Goal: Communication & Community: Connect with others

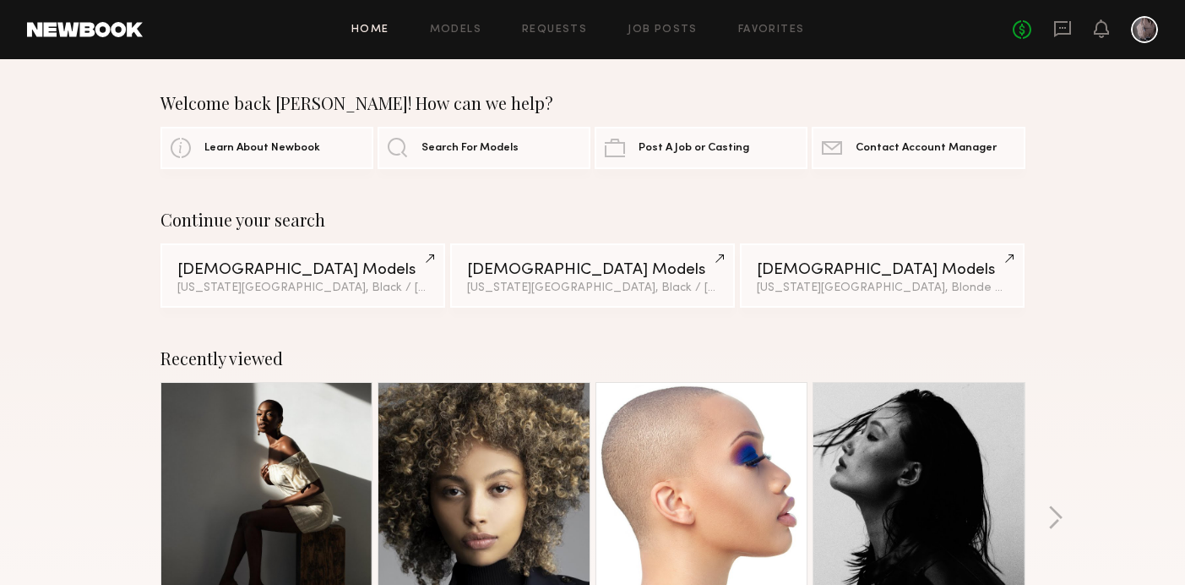
click at [714, 466] on link at bounding box center [702, 488] width 103 height 211
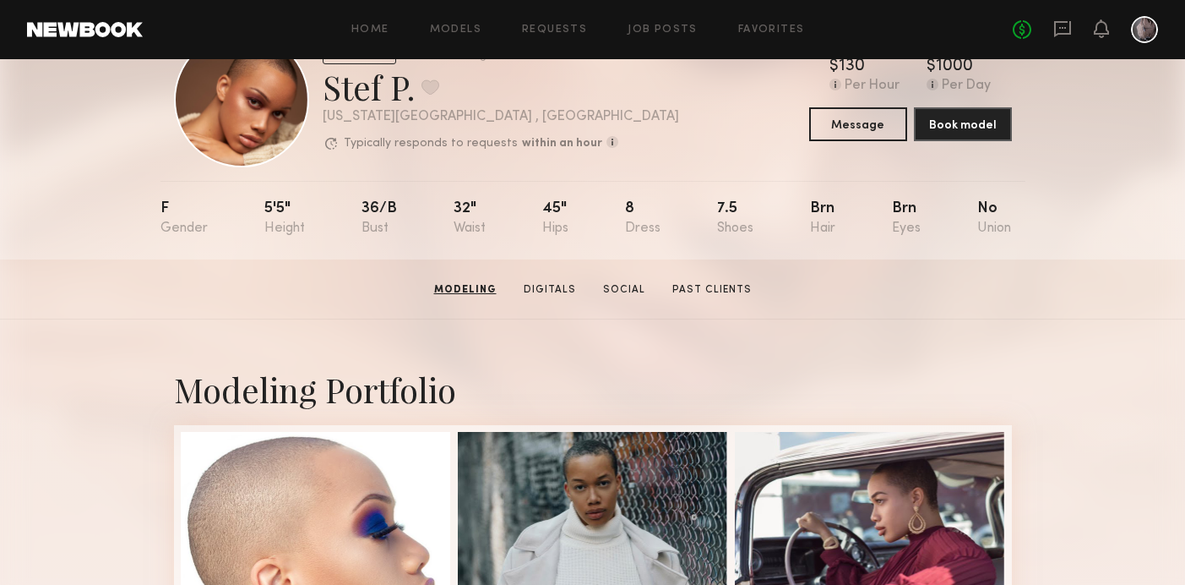
scroll to position [70, 0]
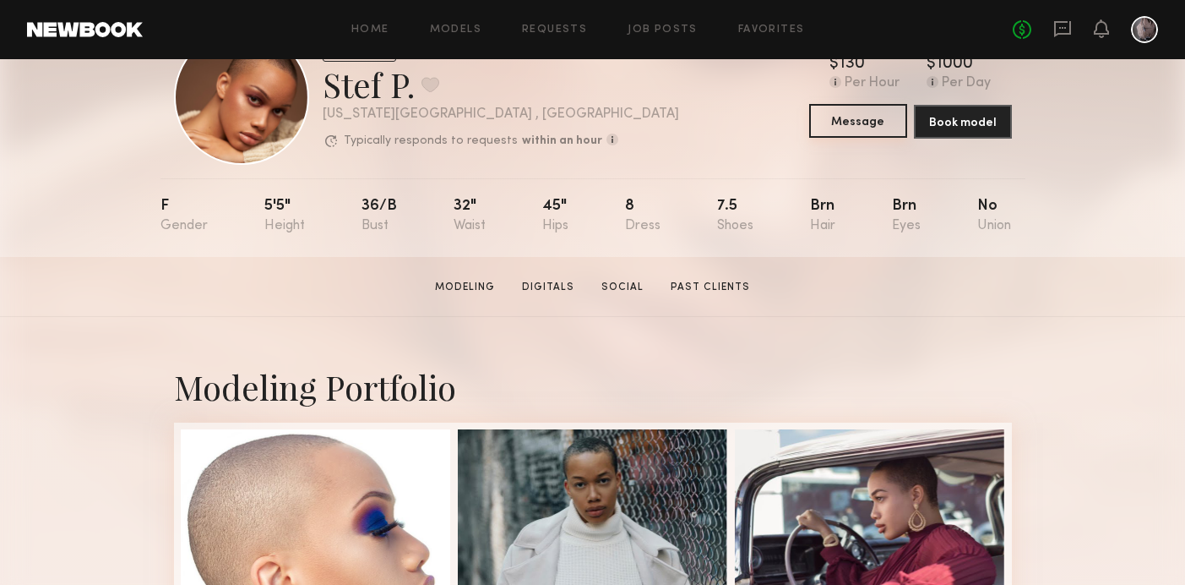
click at [843, 129] on button "Message" at bounding box center [858, 121] width 98 height 34
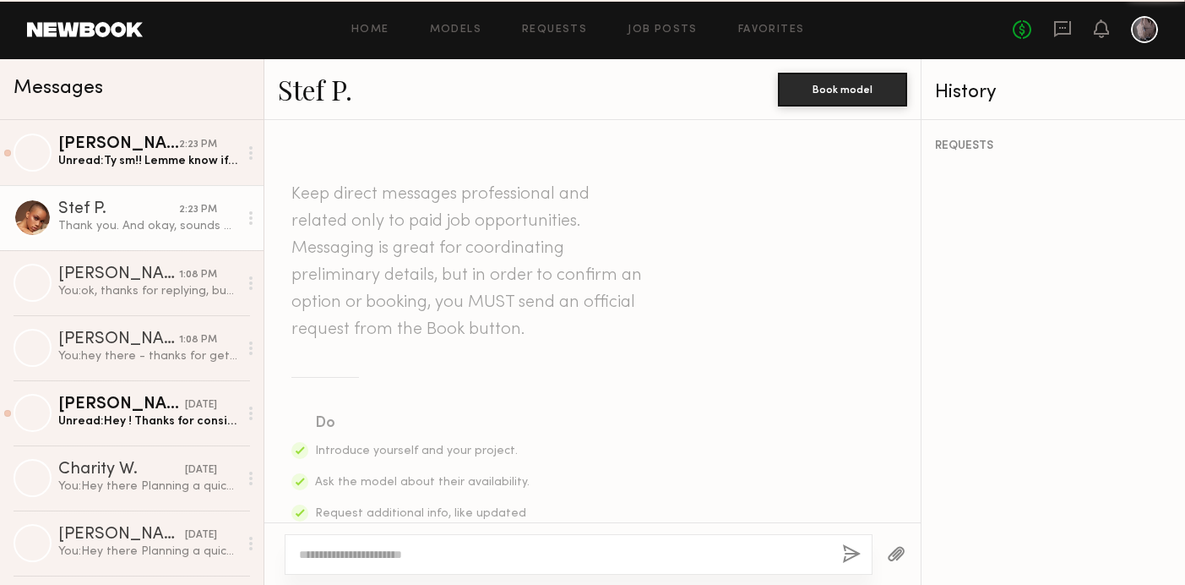
scroll to position [1993, 0]
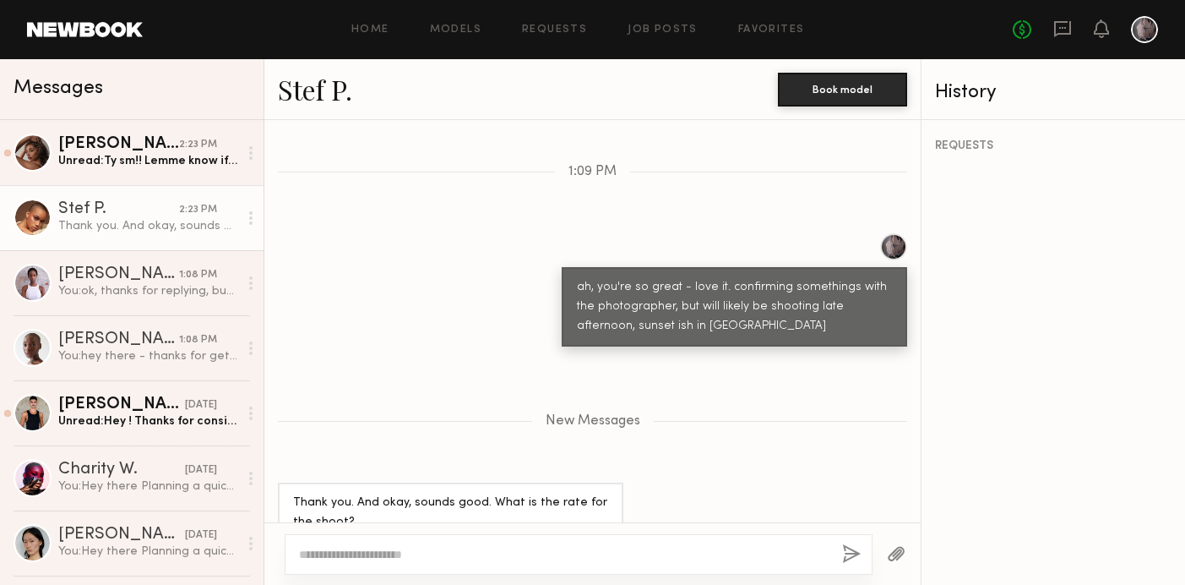
click at [422, 542] on div at bounding box center [579, 554] width 588 height 41
click at [409, 553] on textarea at bounding box center [564, 554] width 530 height 17
type textarea "**********"
click at [854, 552] on button "button" at bounding box center [851, 554] width 19 height 21
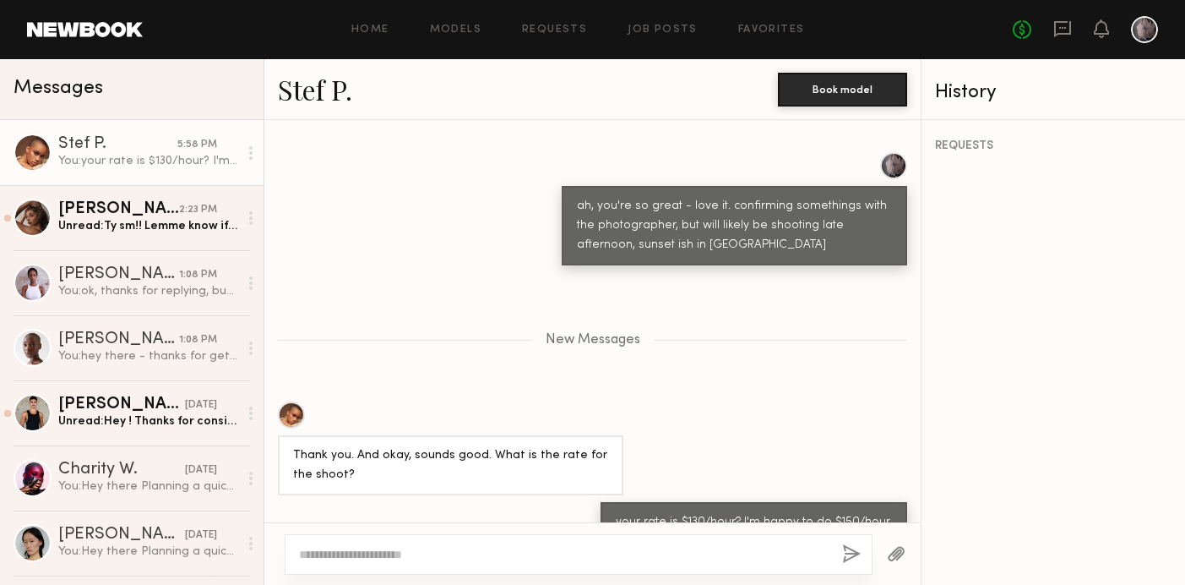
click at [854, 552] on button "button" at bounding box center [851, 554] width 19 height 21
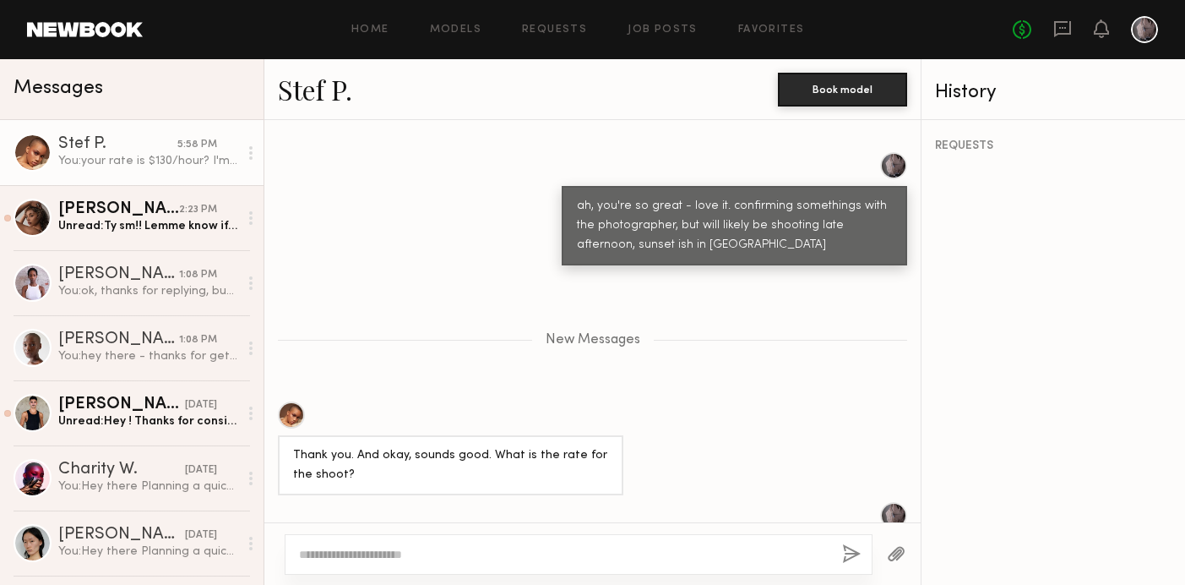
click at [854, 552] on button "button" at bounding box center [851, 554] width 19 height 21
click at [853, 557] on button "button" at bounding box center [851, 554] width 19 height 21
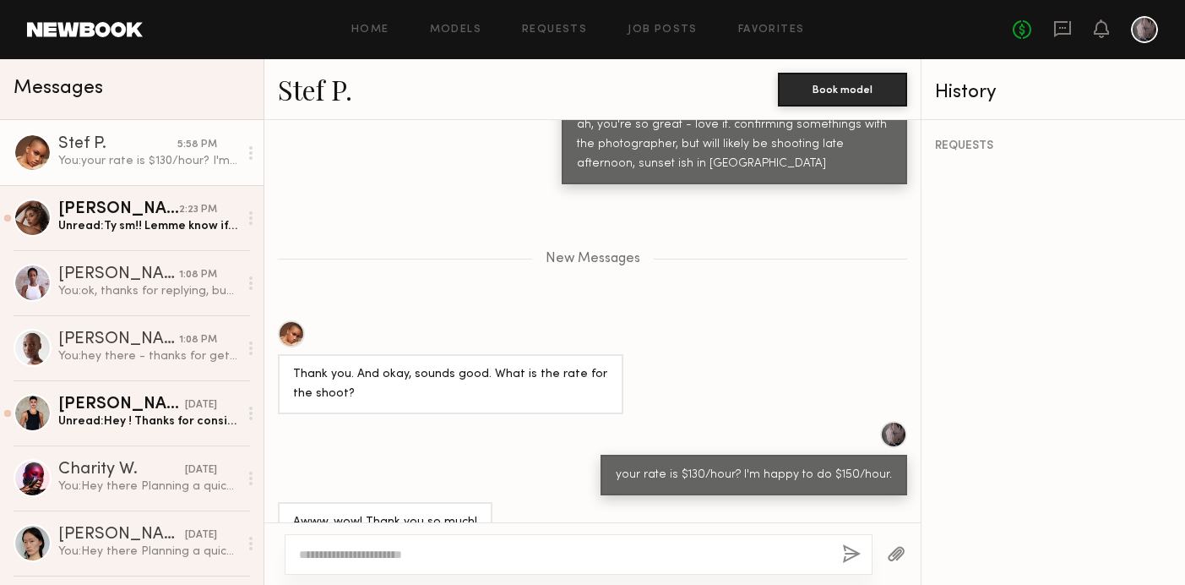
click at [373, 547] on textarea at bounding box center [564, 554] width 530 height 17
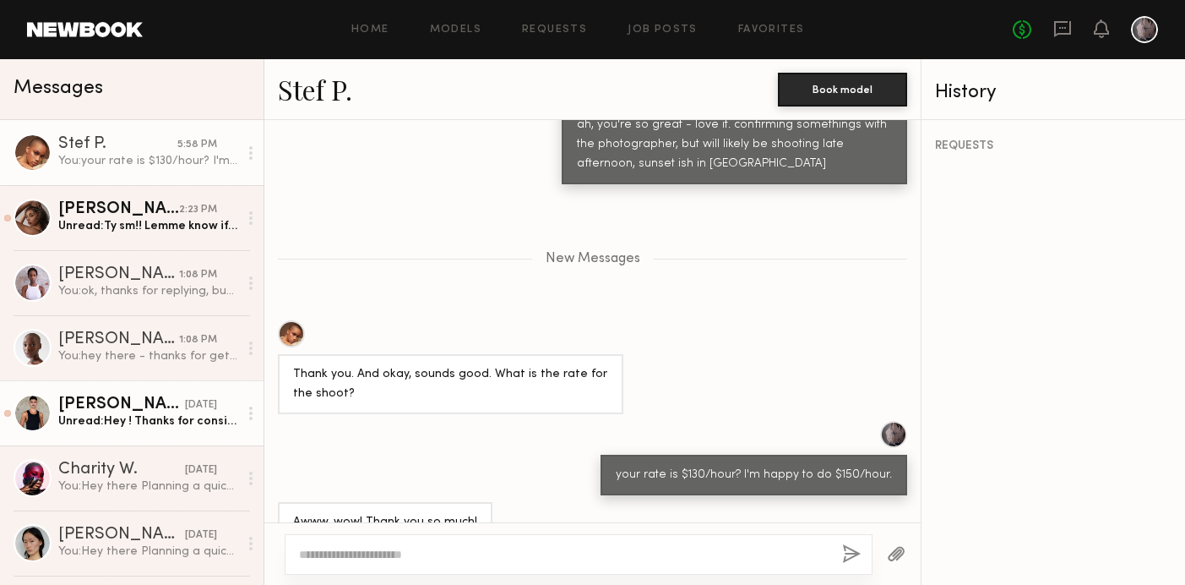
click at [139, 396] on div "Javén R." at bounding box center [121, 404] width 127 height 17
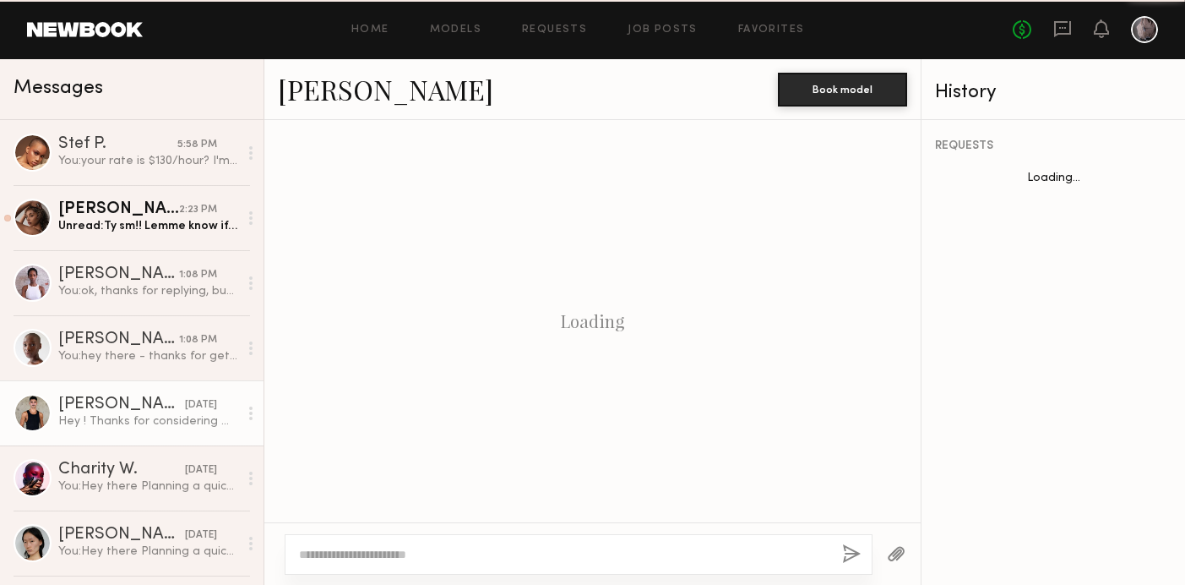
scroll to position [725, 0]
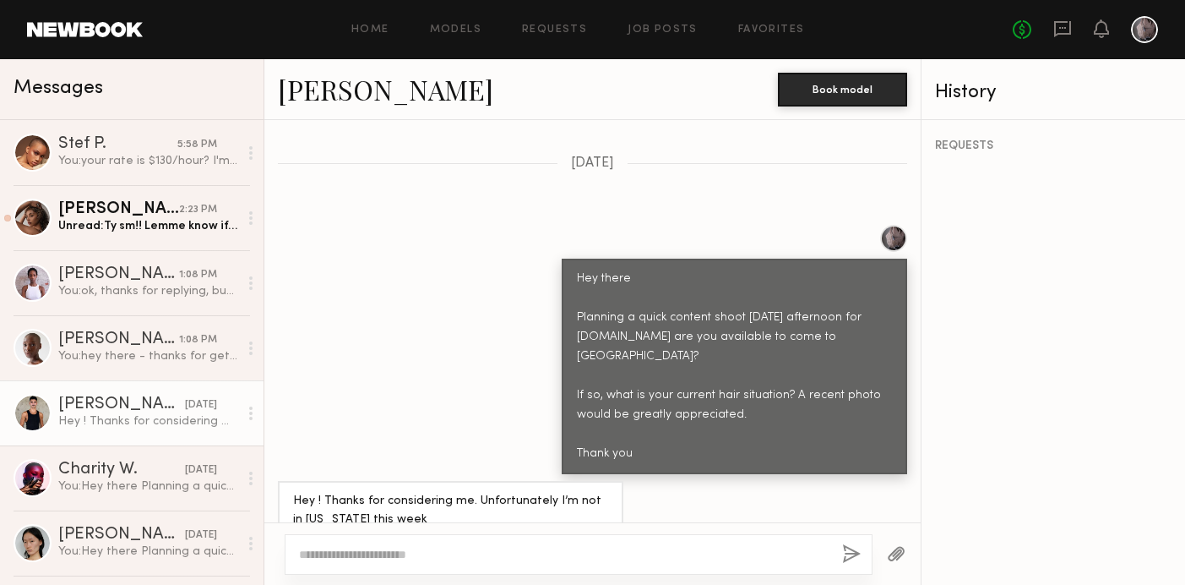
click at [367, 550] on textarea at bounding box center [564, 554] width 530 height 17
type textarea "*"
type textarea "**********"
click at [850, 553] on button "button" at bounding box center [851, 554] width 19 height 21
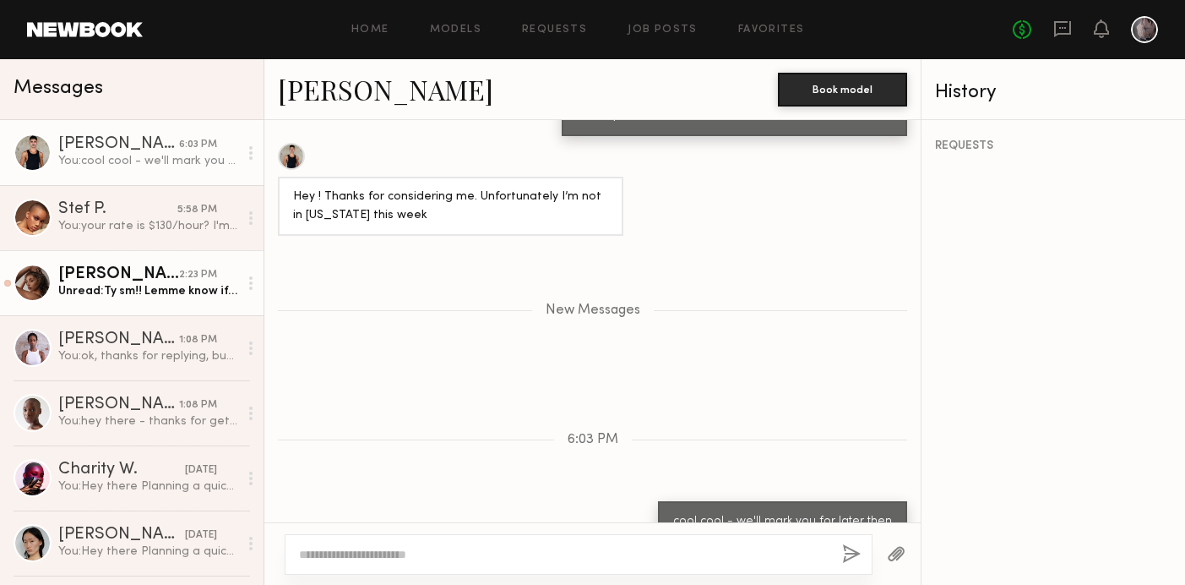
click at [159, 284] on div "Unread: Ty sm!! Lemme know if ur ever looking for models, ur stuff is rad and i…" at bounding box center [148, 291] width 180 height 16
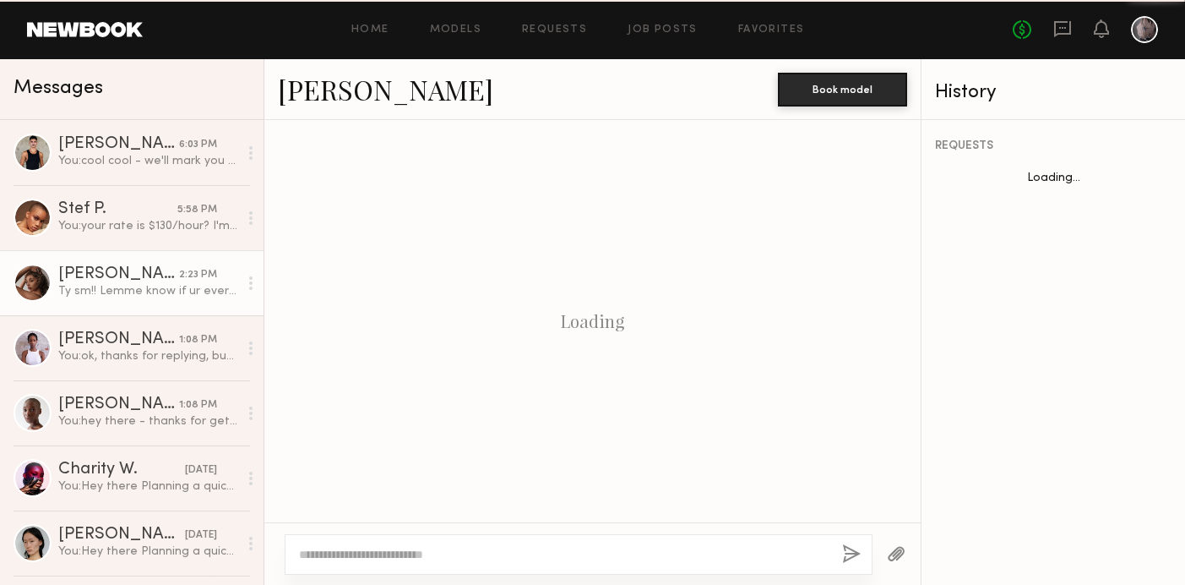
scroll to position [1759, 0]
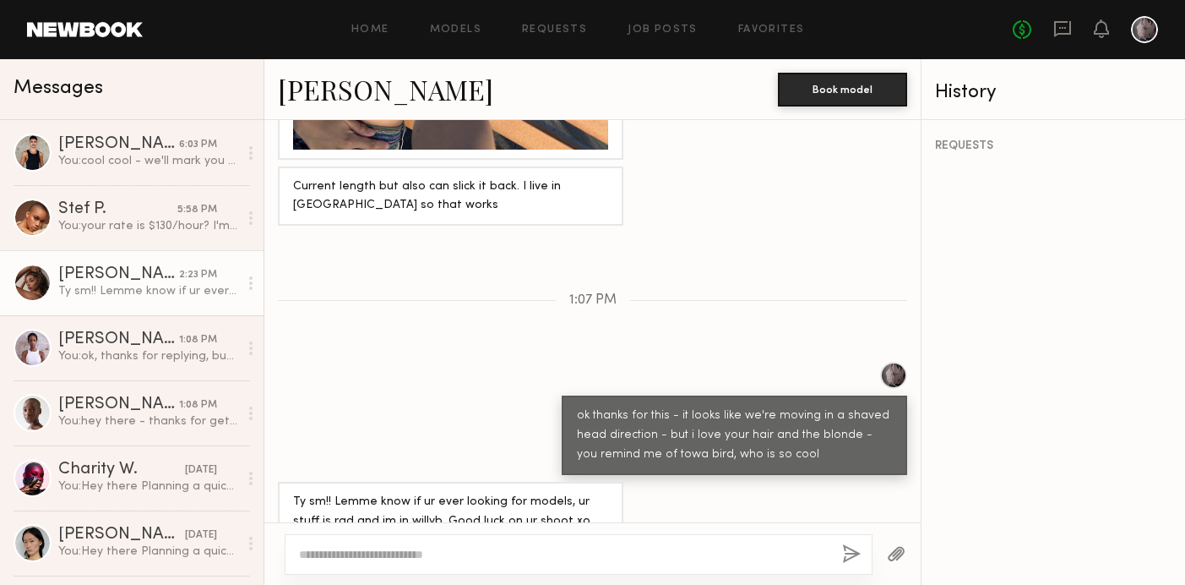
click at [353, 559] on textarea at bounding box center [564, 554] width 530 height 17
type textarea "*"
type textarea "********"
click at [843, 554] on button "button" at bounding box center [851, 554] width 19 height 21
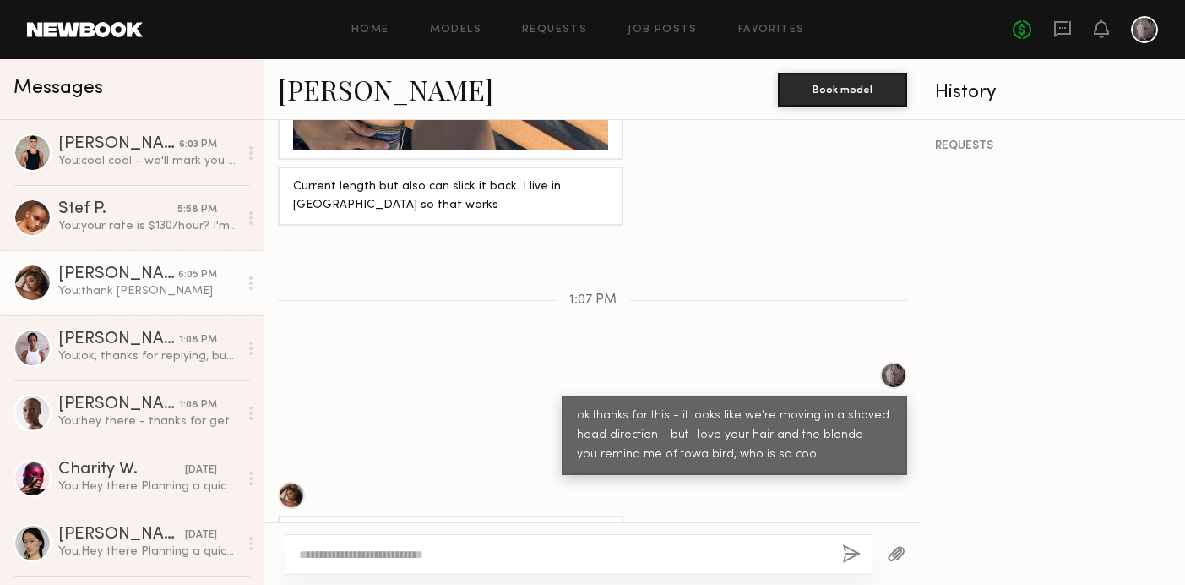
scroll to position [1969, 0]
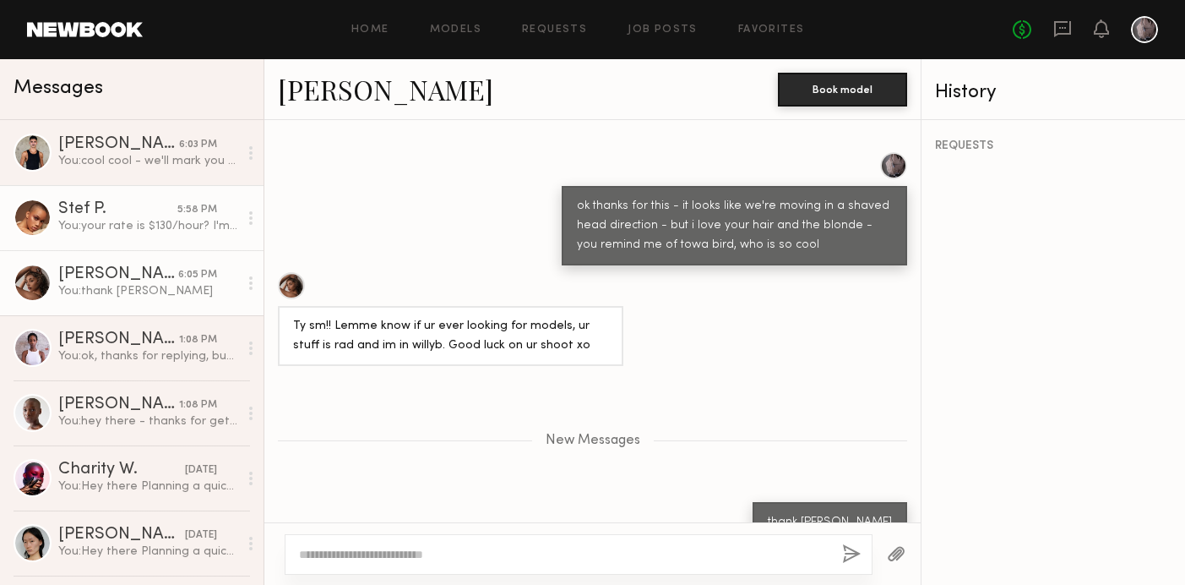
click at [112, 216] on div "Stef P." at bounding box center [117, 209] width 119 height 17
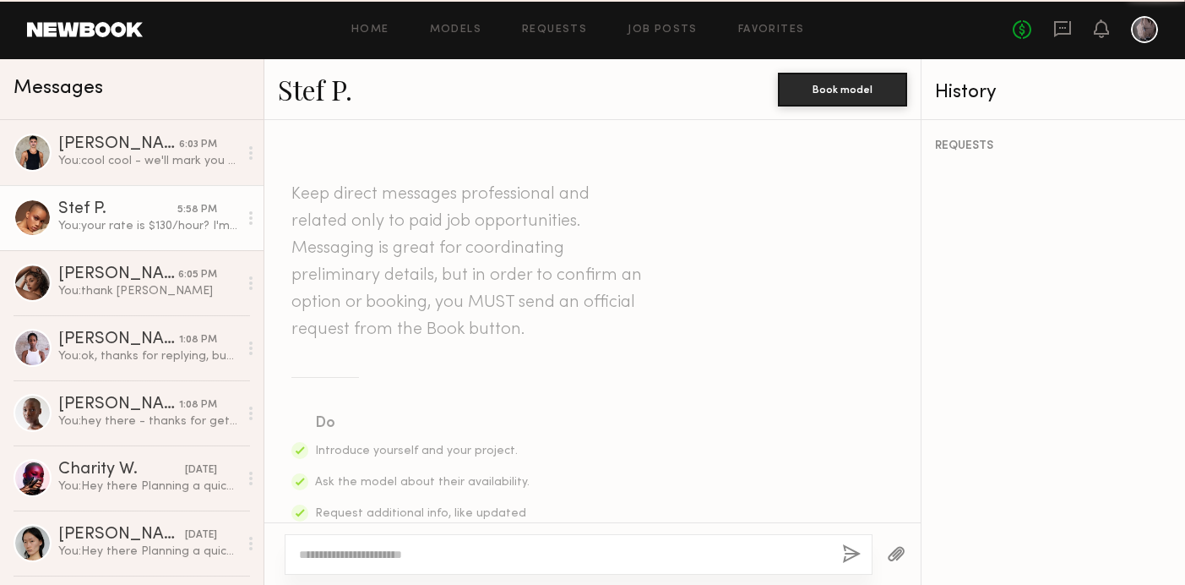
scroll to position [2027, 0]
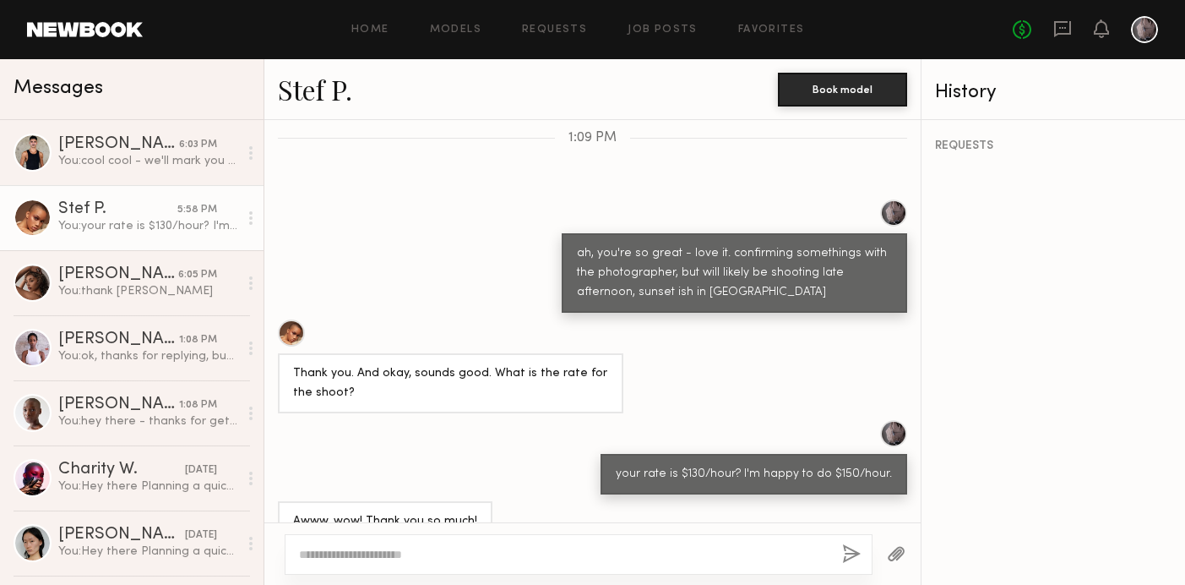
click at [330, 552] on textarea at bounding box center [564, 554] width 530 height 17
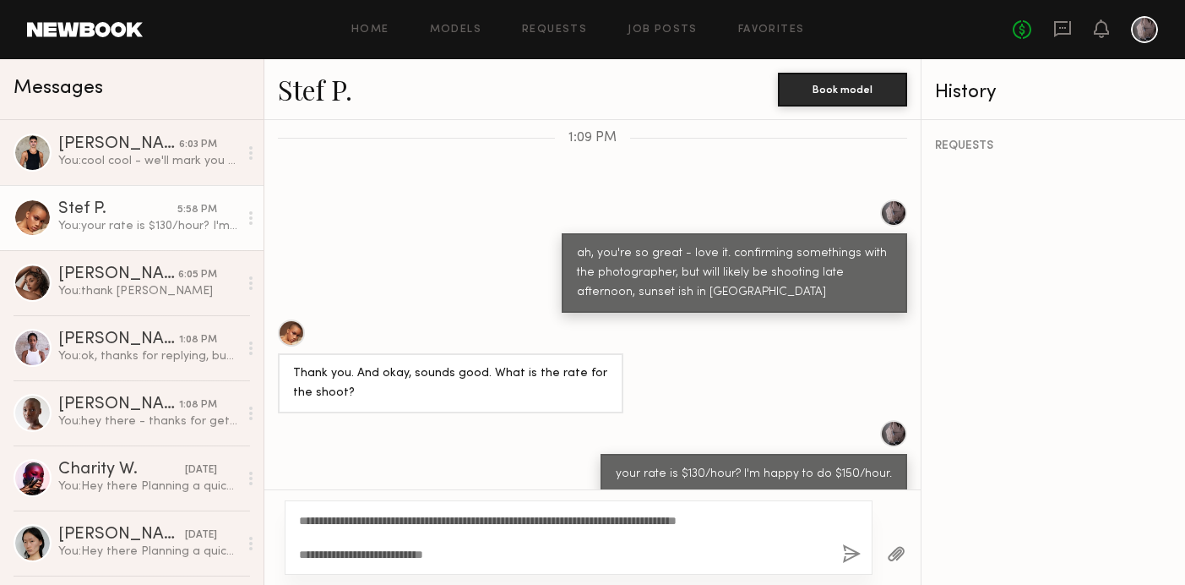
type textarea "**********"
click at [853, 557] on button "button" at bounding box center [851, 554] width 19 height 21
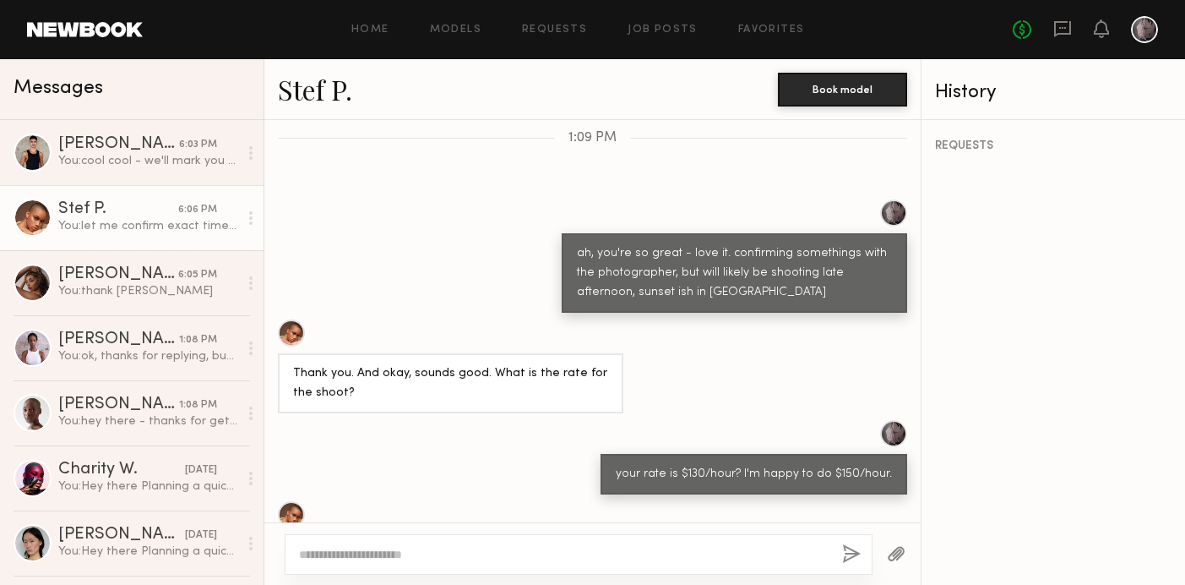
scroll to position [2166, 0]
